Goal: Task Accomplishment & Management: Manage account settings

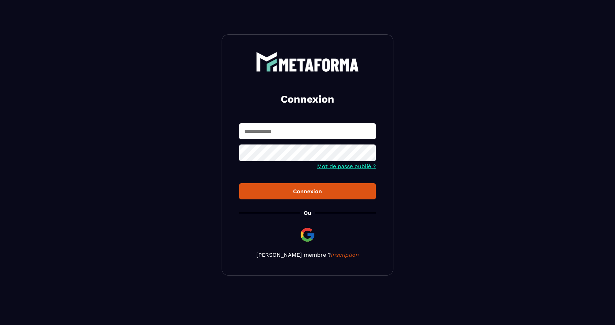
type input "**********"
click at [306, 197] on button "Connexion" at bounding box center [307, 192] width 137 height 16
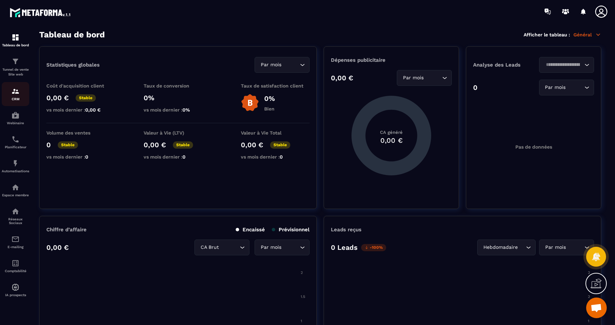
click at [13, 96] on img at bounding box center [15, 91] width 8 height 8
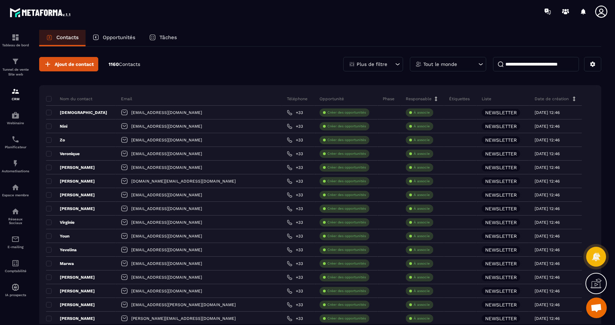
click at [566, 63] on input at bounding box center [536, 64] width 86 height 14
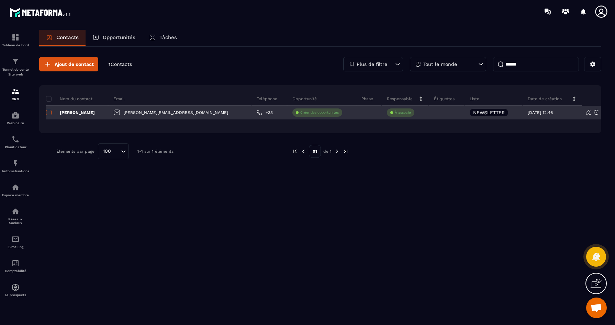
click at [48, 114] on span at bounding box center [48, 112] width 5 height 5
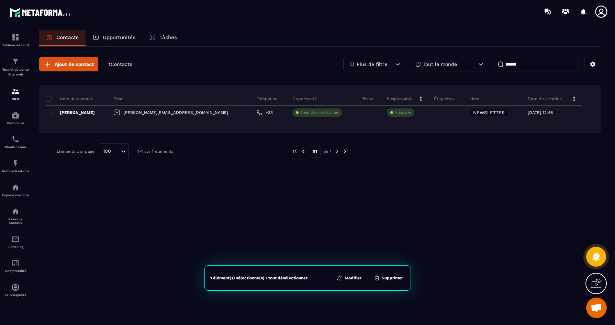
click at [392, 280] on button "Supprimer" at bounding box center [388, 278] width 33 height 7
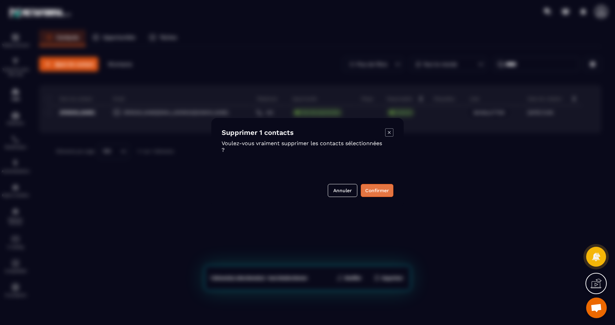
click at [385, 190] on button "Confirmer" at bounding box center [377, 190] width 33 height 13
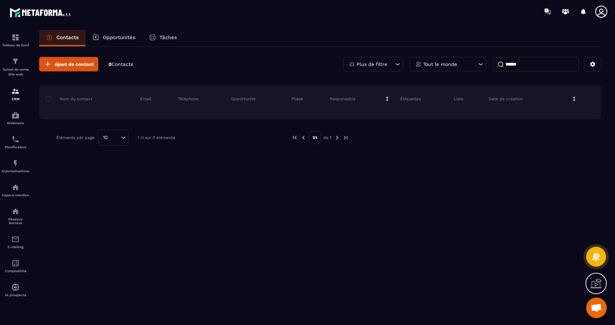
drag, startPoint x: 529, startPoint y: 63, endPoint x: 500, endPoint y: 63, distance: 29.2
click at [500, 63] on input "******" at bounding box center [536, 64] width 86 height 14
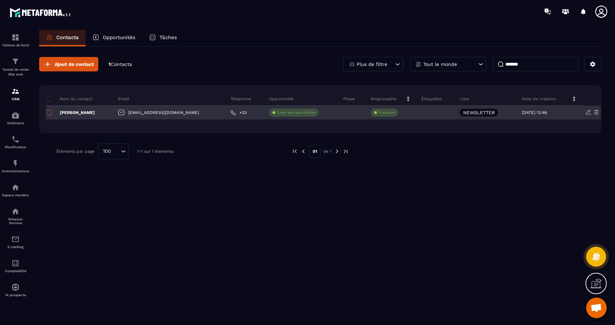
click at [47, 112] on span at bounding box center [48, 112] width 5 height 5
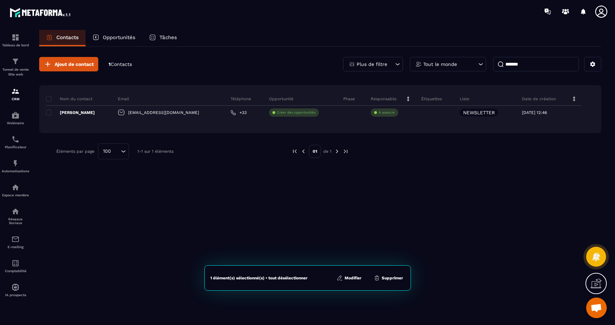
click at [384, 280] on button "Supprimer" at bounding box center [388, 278] width 33 height 7
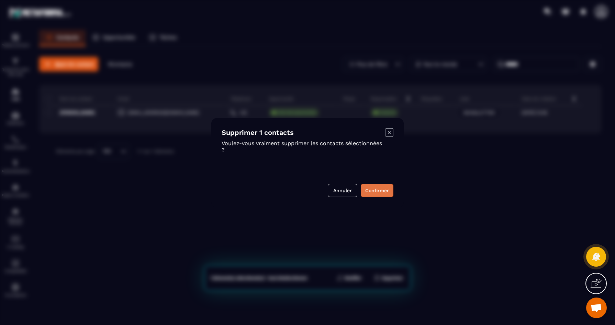
click at [376, 186] on button "Confirmer" at bounding box center [377, 190] width 33 height 13
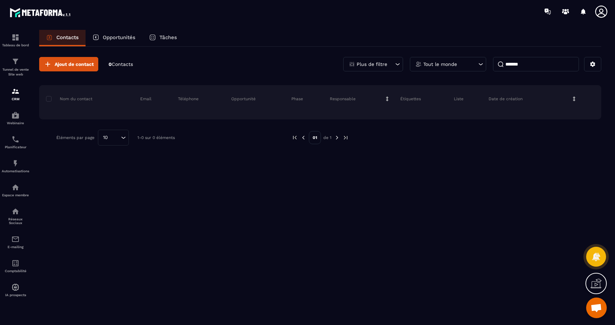
drag, startPoint x: 547, startPoint y: 64, endPoint x: 479, endPoint y: 64, distance: 68.1
click at [479, 64] on div "Plus de filtre Tout le monde *******" at bounding box center [472, 64] width 258 height 14
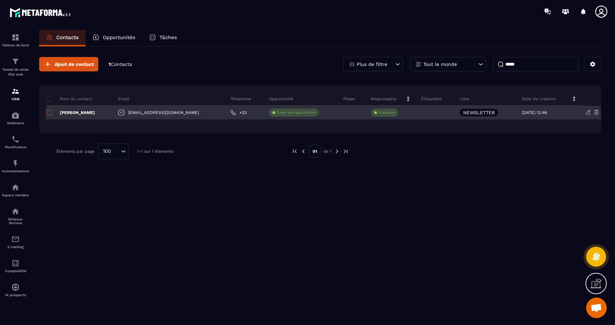
type input "*****"
click at [49, 113] on span at bounding box center [48, 112] width 5 height 5
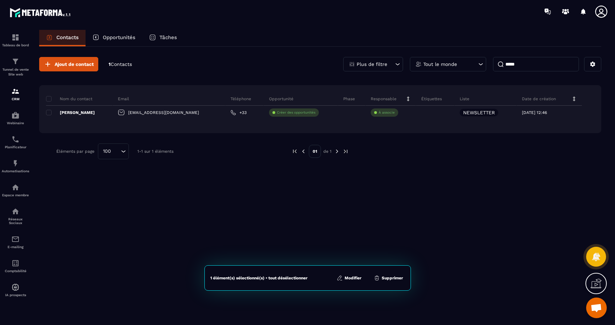
click at [389, 275] on button "Supprimer" at bounding box center [388, 278] width 33 height 7
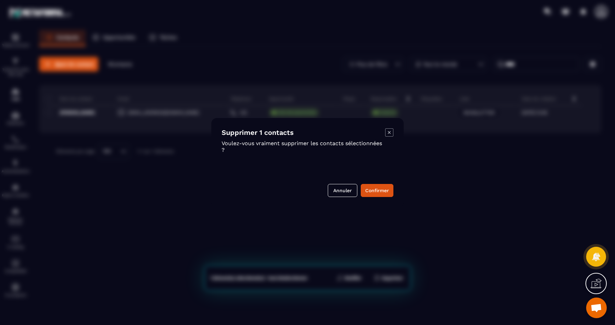
click at [389, 276] on div "Modal window" at bounding box center [307, 162] width 615 height 325
click at [379, 191] on button "Confirmer" at bounding box center [377, 190] width 33 height 13
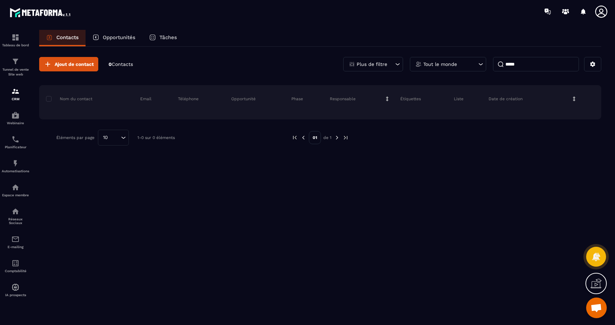
scroll to position [2569, 0]
click at [18, 168] on img at bounding box center [15, 163] width 8 height 8
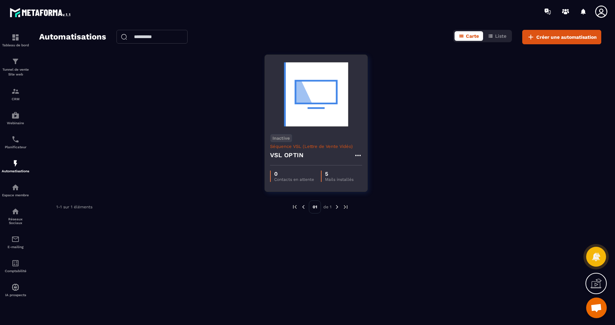
click at [324, 92] on img at bounding box center [316, 94] width 92 height 69
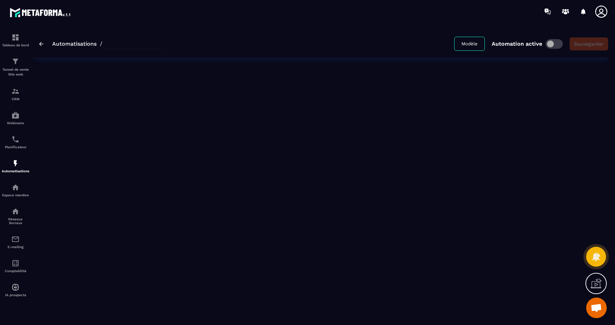
type input "*********"
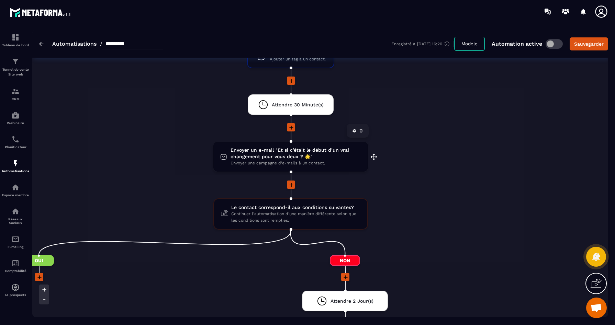
scroll to position [208, 0]
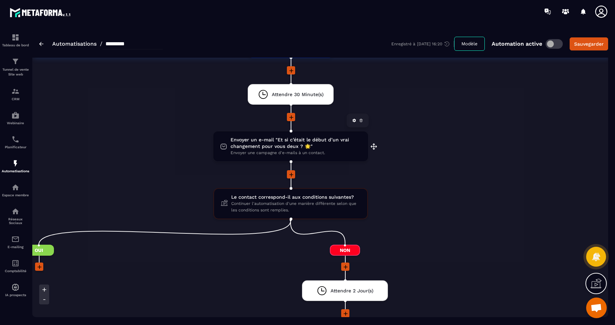
click at [324, 147] on span "Envoyer un e-mail "Et si c’était le début d’un vrai changement pour vous deux ?…" at bounding box center [296, 143] width 131 height 13
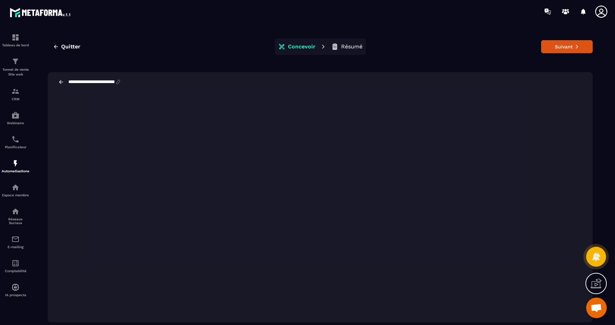
click at [121, 82] on icon at bounding box center [118, 82] width 6 height 6
click at [108, 84] on input "**********" at bounding box center [91, 81] width 47 height 5
click at [77, 46] on span "Quitter" at bounding box center [70, 46] width 19 height 7
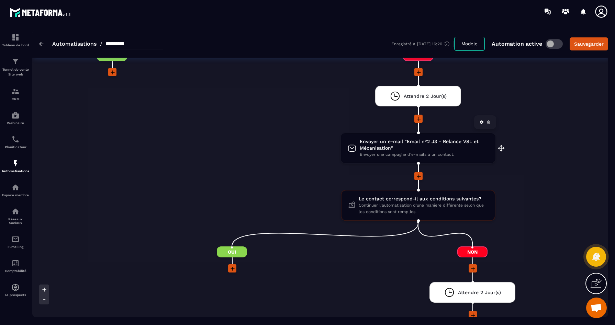
scroll to position [404, 0]
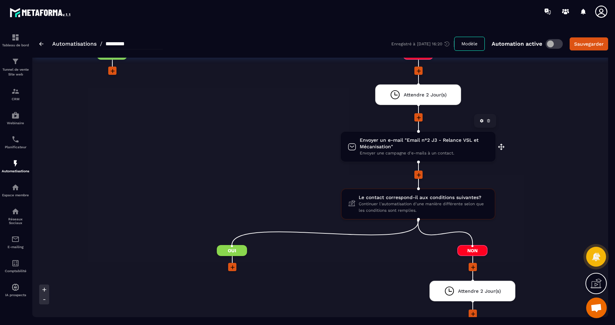
click at [451, 154] on span "Envoyer une campagne d'e-mails à un contact." at bounding box center [424, 153] width 129 height 7
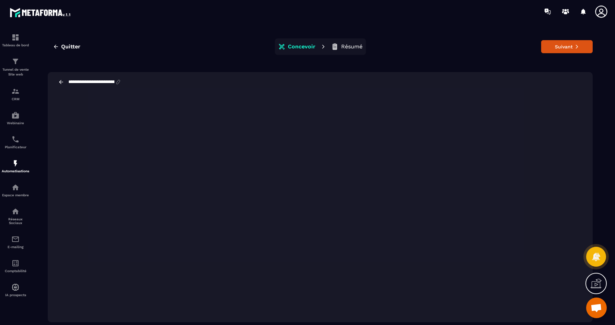
click at [168, 53] on div "Quitter Concevoir Résumé Suivant" at bounding box center [320, 46] width 545 height 16
click at [77, 46] on span "Quitter" at bounding box center [70, 46] width 19 height 7
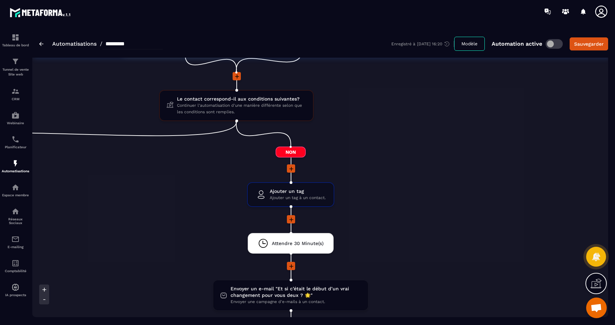
scroll to position [143, 0]
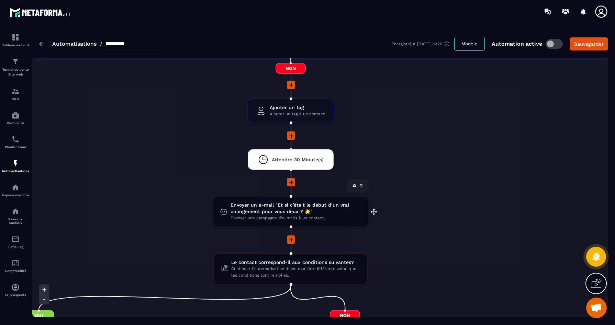
click at [270, 206] on span "Envoyer un e-mail "Et si c’était le début d’un vrai changement pour vous deux ?…" at bounding box center [296, 208] width 131 height 13
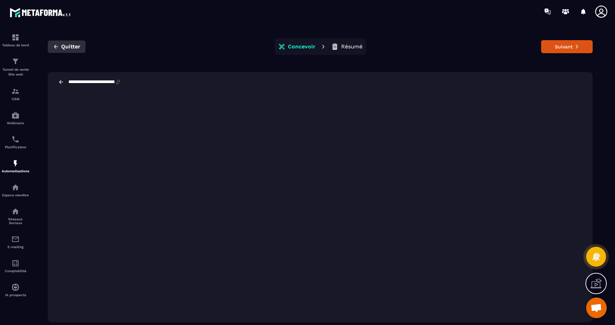
click at [64, 48] on span "Quitter" at bounding box center [70, 46] width 19 height 7
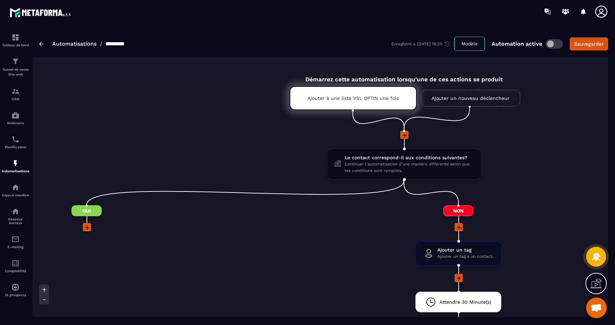
click at [602, 313] on span "Ouvrir le chat" at bounding box center [596, 309] width 11 height 10
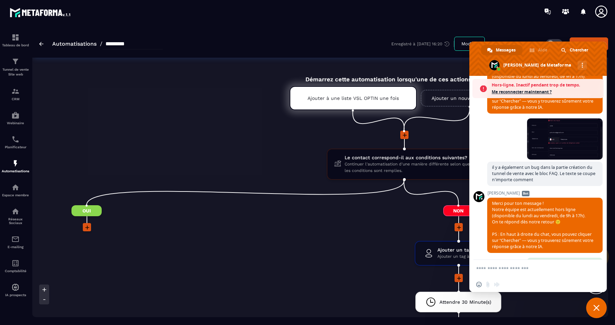
scroll to position [2421, 0]
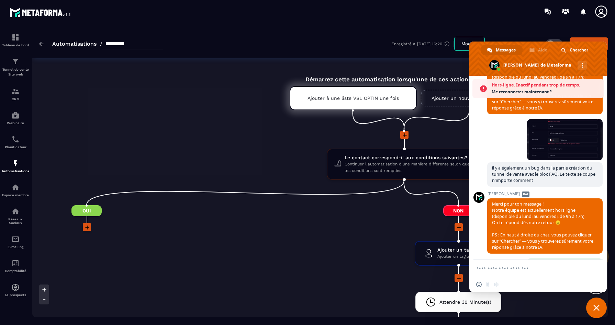
click at [529, 90] on span "Me reconnecter maintenant ?" at bounding box center [546, 92] width 109 height 7
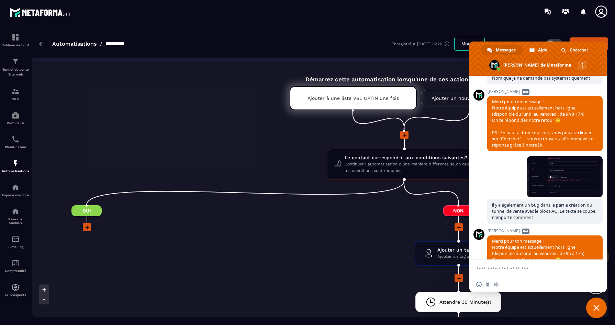
scroll to position [2361, 0]
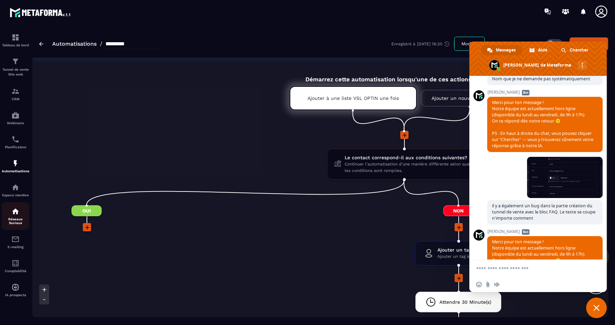
click at [9, 216] on div "Réseaux Sociaux" at bounding box center [15, 217] width 27 height 18
